Goal: Complete application form: Complete application form

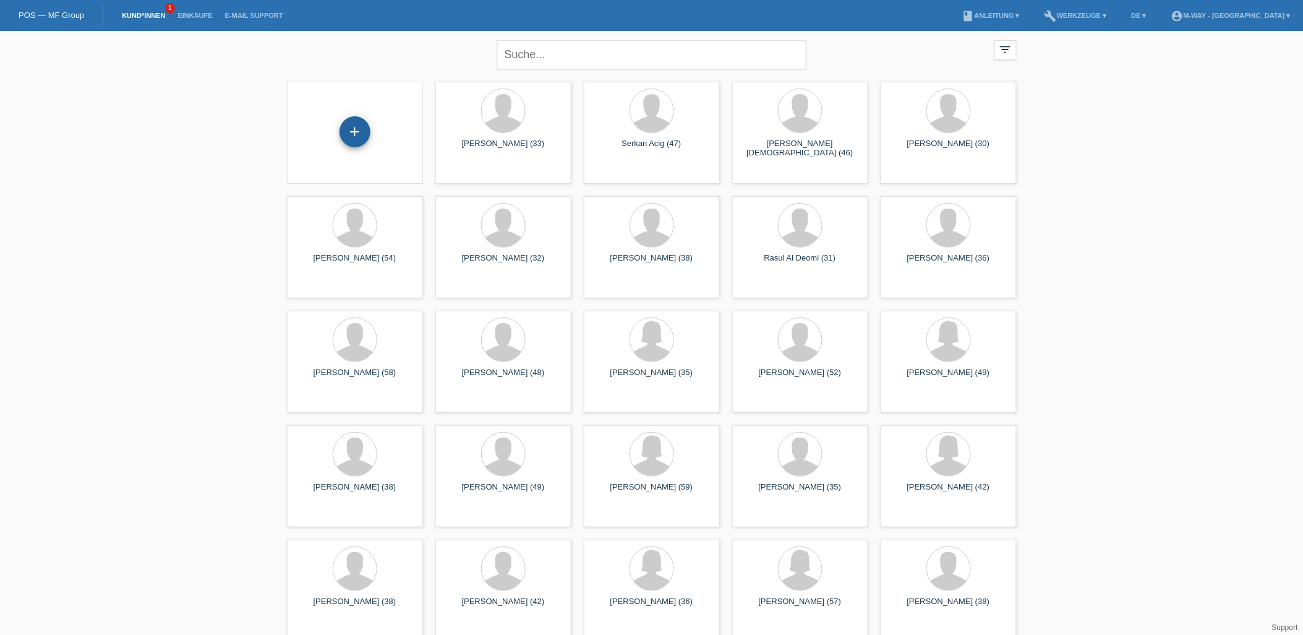
click at [354, 127] on div "+" at bounding box center [355, 131] width 31 height 31
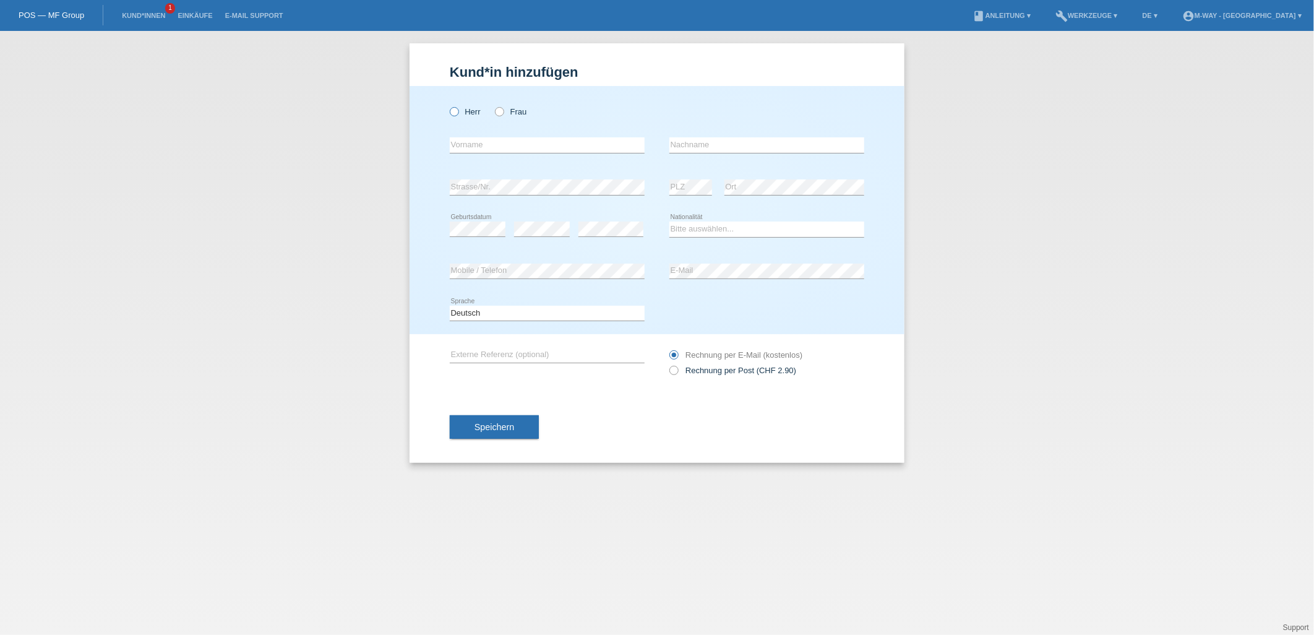
click at [448, 105] on icon at bounding box center [448, 105] width 0 height 0
click at [455, 110] on input "Herr" at bounding box center [454, 111] width 8 height 8
radio input "true"
click at [513, 147] on input "text" at bounding box center [547, 144] width 195 height 15
type input "Adriano"
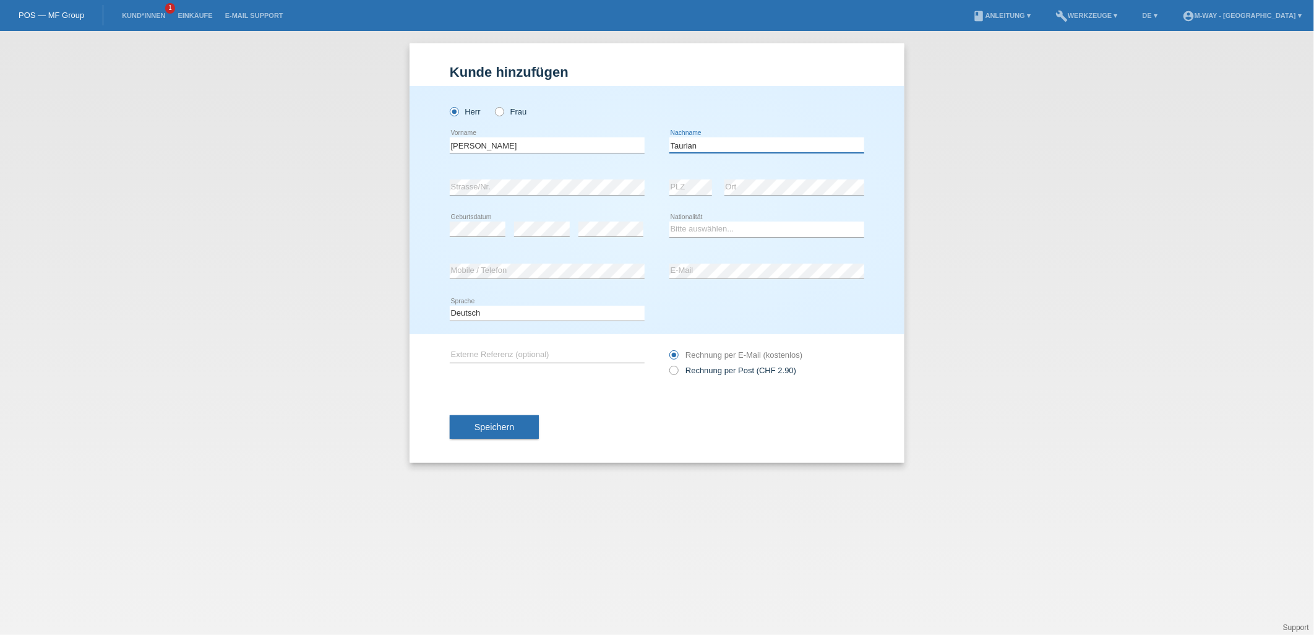
type input "Taurian"
click at [758, 414] on div "Speichern" at bounding box center [657, 427] width 414 height 72
click at [722, 231] on select "Bitte auswählen... Schweiz Deutschland Liechtenstein Österreich ------------ Af…" at bounding box center [766, 228] width 195 height 15
select select "CH"
click at [669, 221] on select "Bitte auswählen... Schweiz Deutschland Liechtenstein Österreich ------------ Af…" at bounding box center [766, 228] width 195 height 15
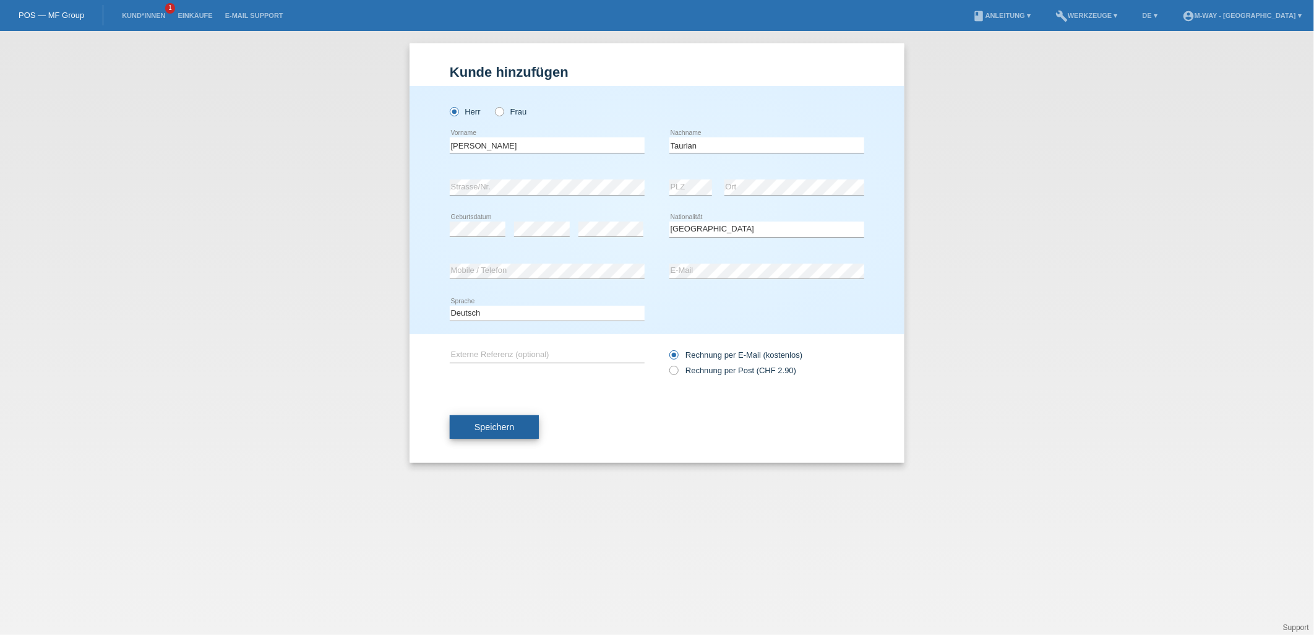
click at [492, 427] on span "Speichern" at bounding box center [494, 427] width 40 height 10
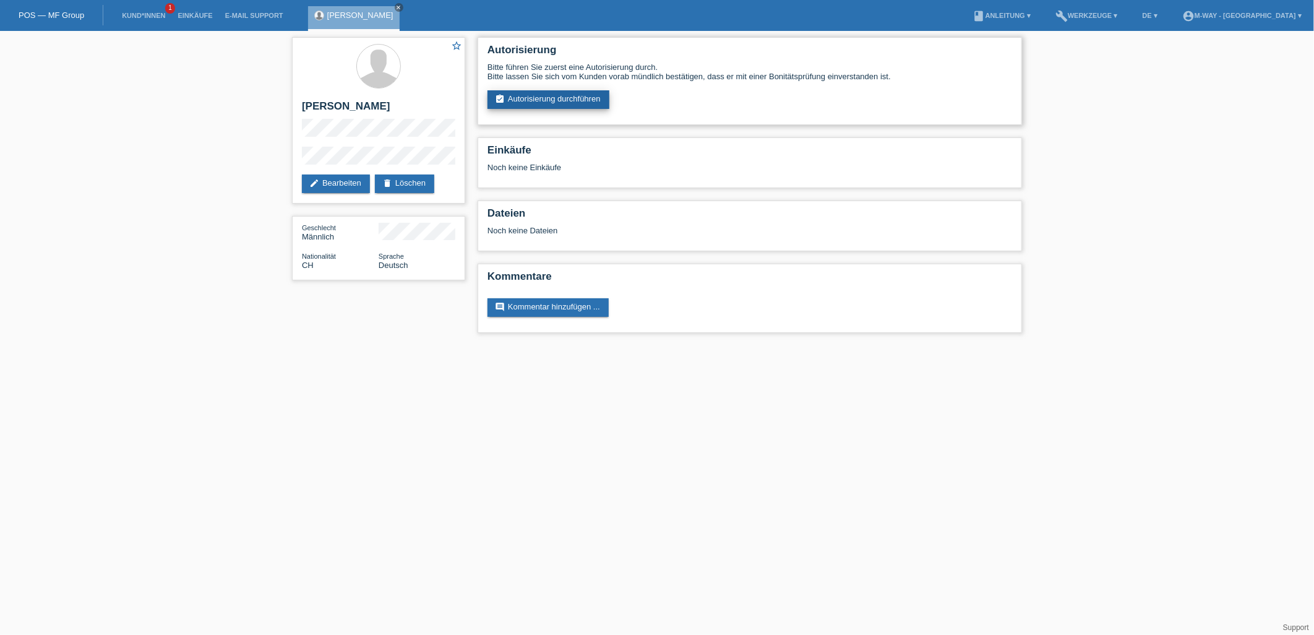
click at [555, 100] on link "assignment_turned_in Autorisierung durchführen" at bounding box center [548, 99] width 122 height 19
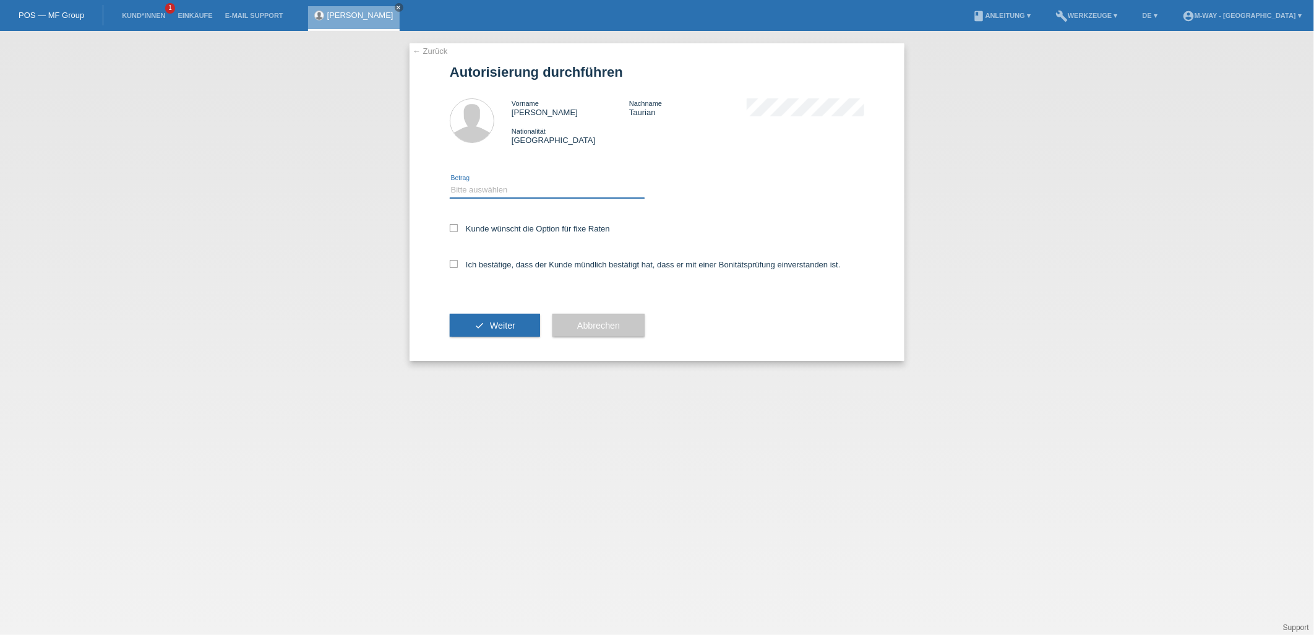
click at [546, 183] on select "Bitte auswählen CHF 1.00 - CHF 499.00 CHF 500.00 - CHF 1'999.00 CHF 2'000.00 - …" at bounding box center [547, 189] width 195 height 15
select select "3"
click at [450, 182] on select "Bitte auswählen CHF 1.00 - CHF 499.00 CHF 500.00 - CHF 1'999.00 CHF 2'000.00 - …" at bounding box center [547, 189] width 195 height 15
click at [460, 224] on label "Kunde wünscht die Option für fixe Raten" at bounding box center [530, 228] width 160 height 9
click at [458, 224] on input "Kunde wünscht die Option für fixe Raten" at bounding box center [454, 228] width 8 height 8
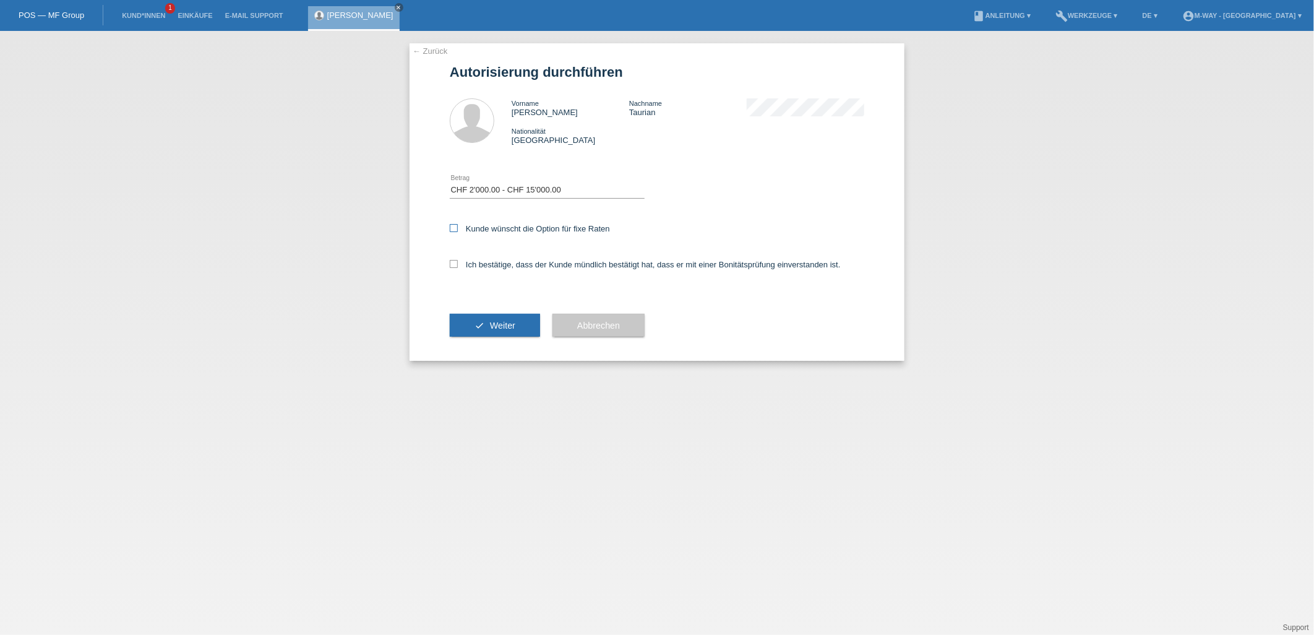
checkbox input "true"
click at [453, 262] on icon at bounding box center [454, 264] width 8 height 8
click at [453, 262] on input "Ich bestätige, dass der Kunde mündlich bestätigt hat, dass er mit einer Bonität…" at bounding box center [454, 264] width 8 height 8
checkbox input "true"
click at [474, 323] on icon "check" at bounding box center [479, 325] width 10 height 10
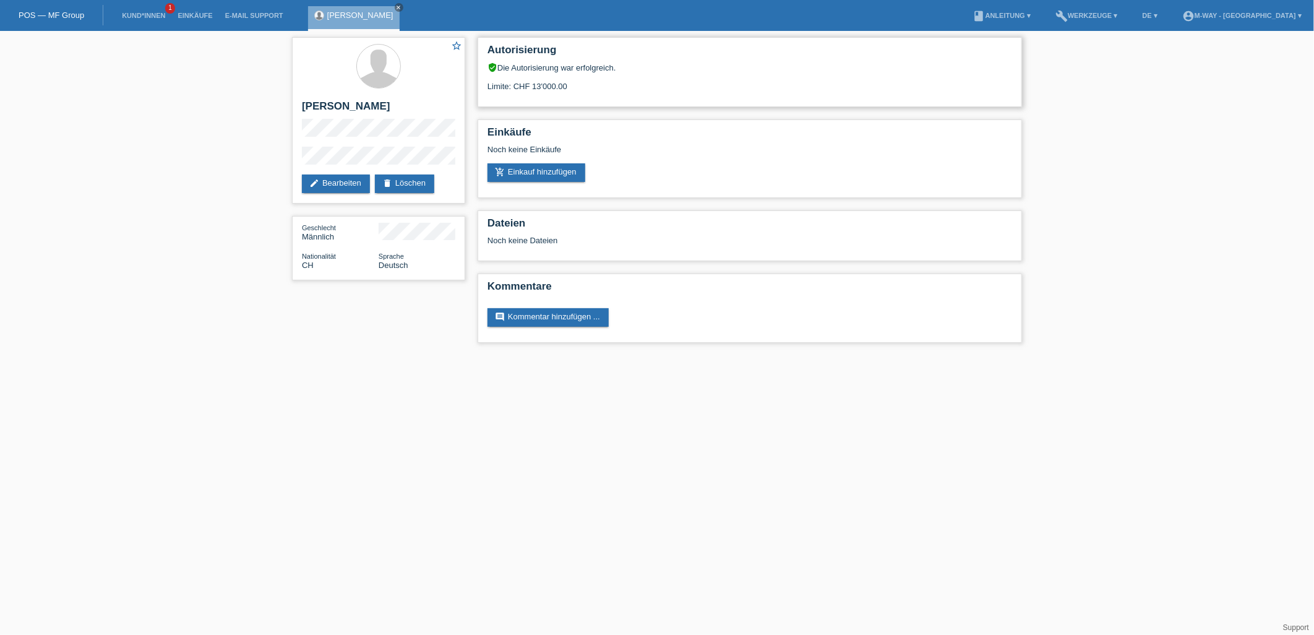
drag, startPoint x: 596, startPoint y: 78, endPoint x: 518, endPoint y: 84, distance: 78.2
click at [510, 82] on div "Limite: CHF 13'000.00" at bounding box center [749, 81] width 524 height 19
click at [654, 94] on div "Autorisierung verified_user Die Autorisierung war erfolgreich. Limite: CHF 13'0…" at bounding box center [749, 72] width 544 height 70
